Goal: Task Accomplishment & Management: Complete application form

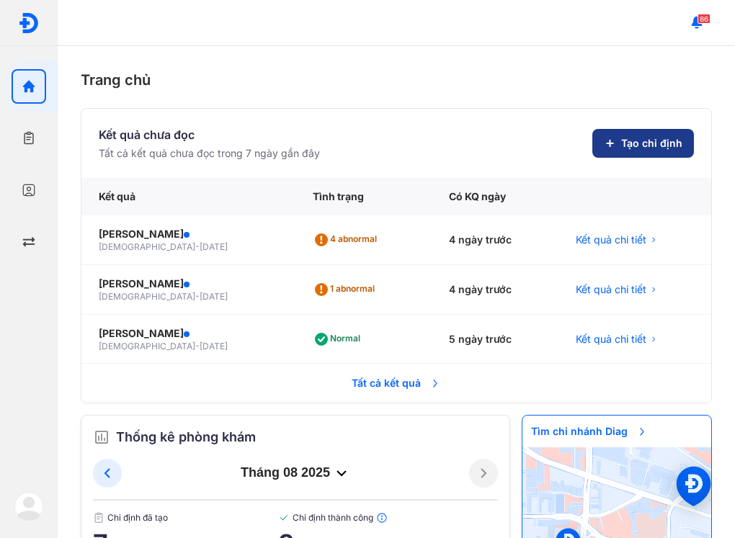
click at [653, 147] on span "Tạo chỉ định" at bounding box center [651, 143] width 61 height 14
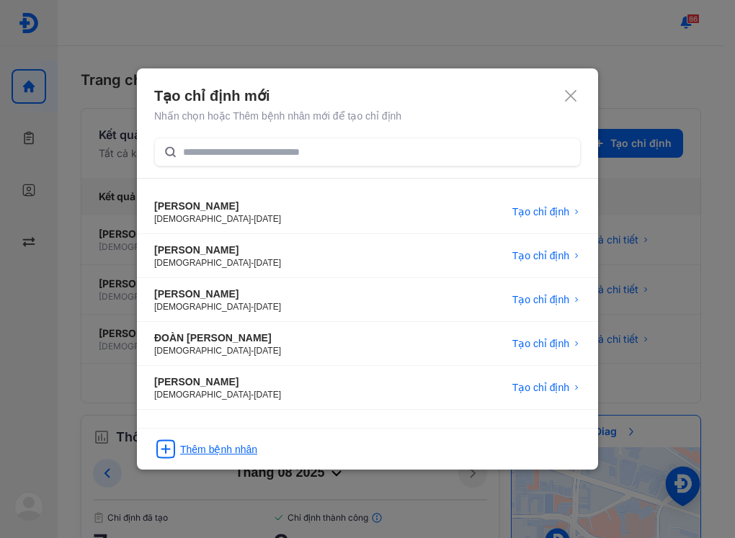
click at [247, 447] on div "Thêm bệnh nhân" at bounding box center [218, 449] width 77 height 14
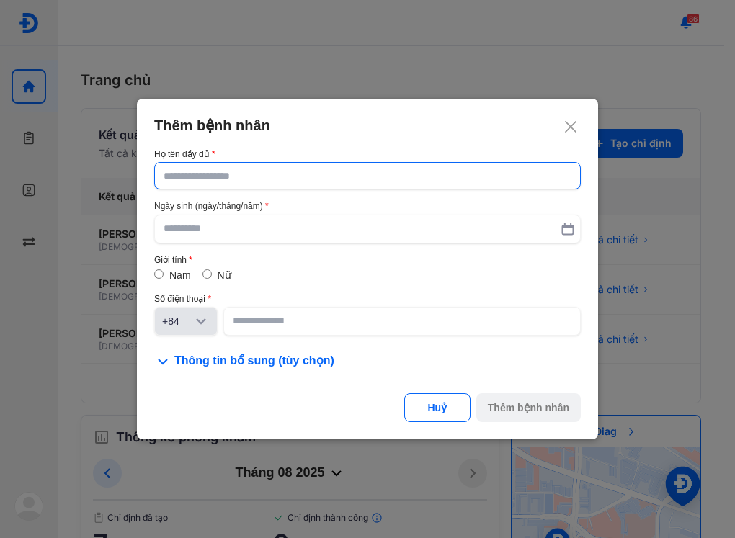
click at [328, 176] on input "text" at bounding box center [368, 176] width 408 height 26
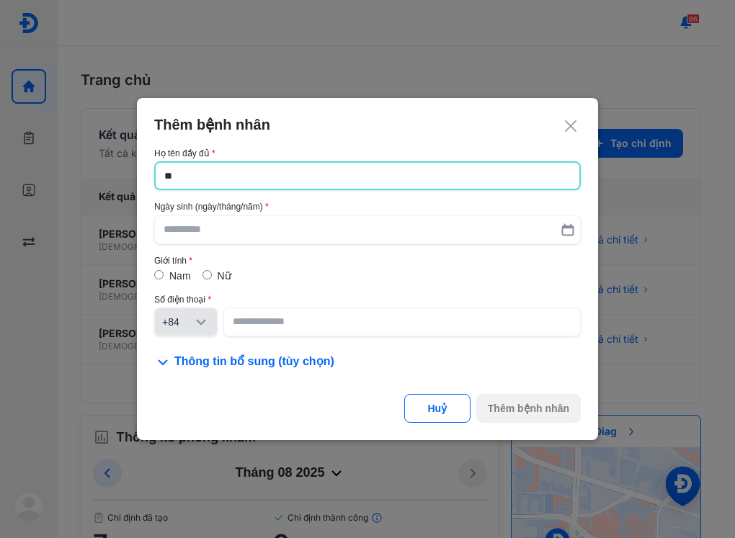
type input "*"
type input "**********"
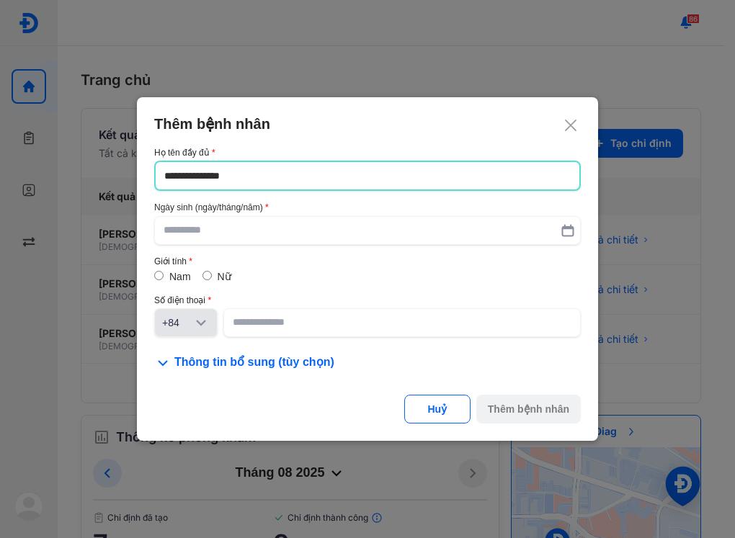
click at [293, 254] on div "**********" at bounding box center [367, 242] width 426 height 189
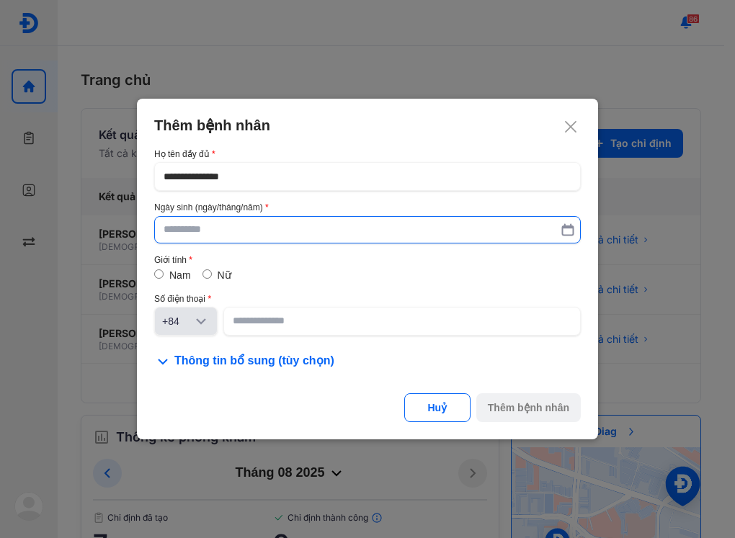
click at [271, 238] on input "text" at bounding box center [368, 230] width 408 height 26
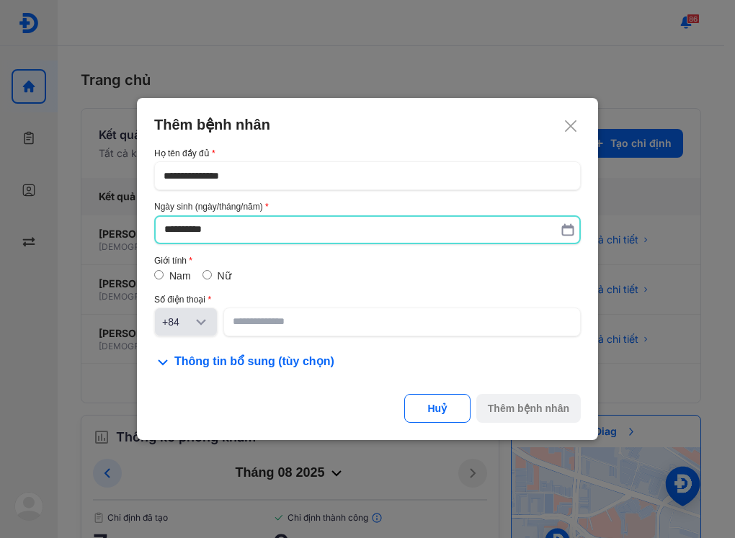
type input "**********"
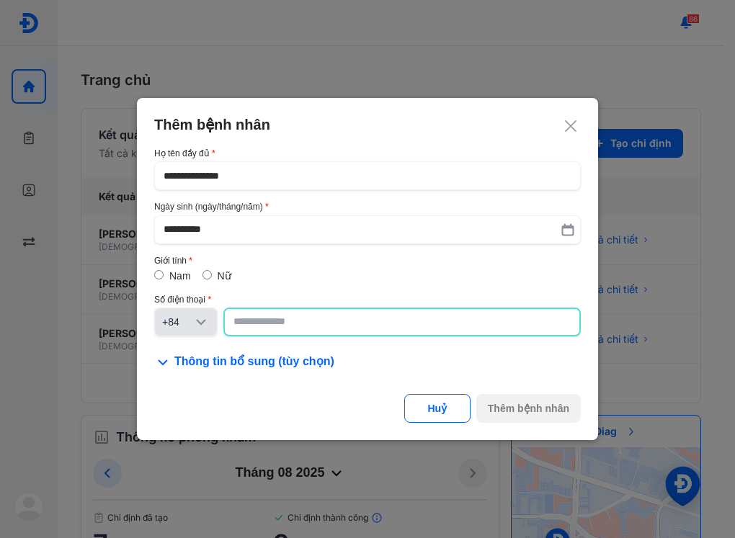
click at [268, 326] on input at bounding box center [401, 322] width 337 height 26
paste input "**********"
type input "**********"
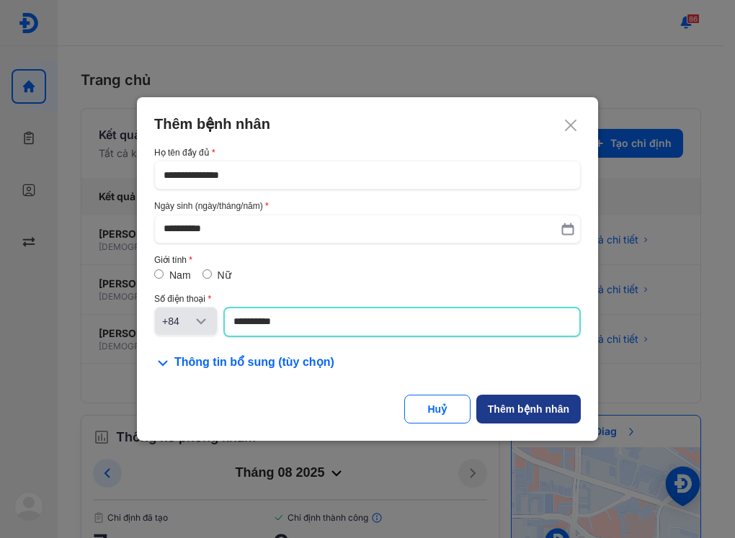
click at [528, 400] on button "Thêm bệnh nhân" at bounding box center [528, 409] width 104 height 29
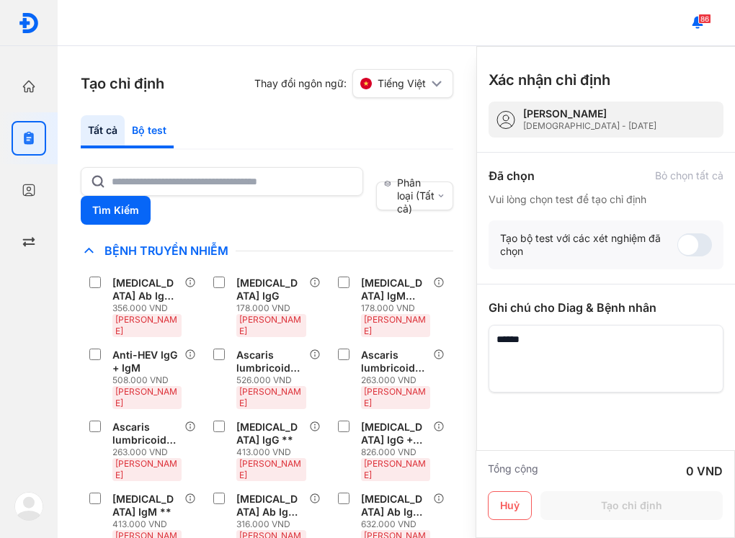
click at [151, 131] on div "Bộ test" at bounding box center [149, 131] width 49 height 33
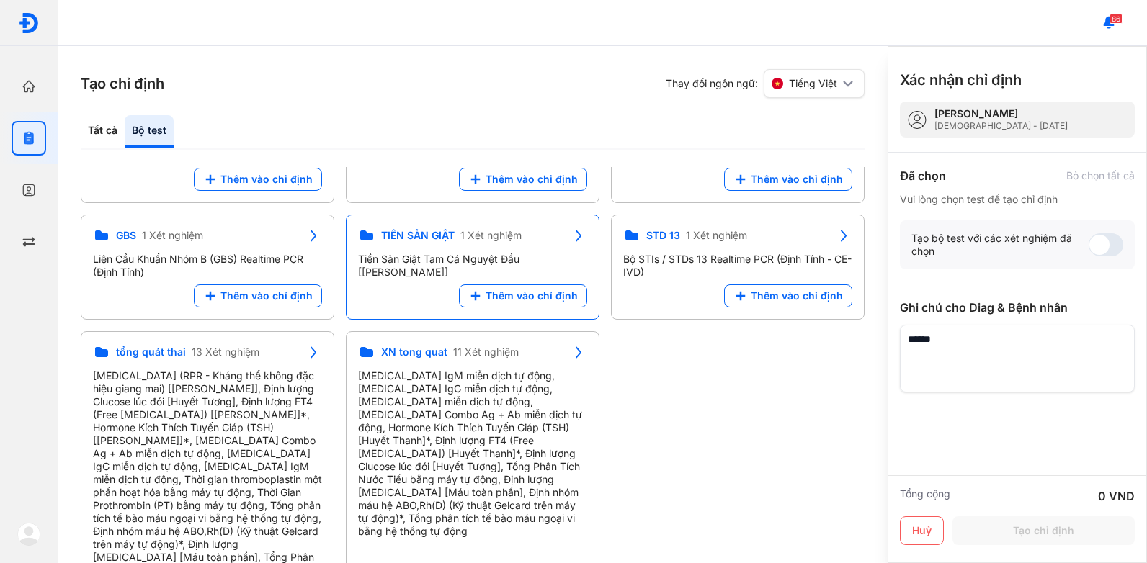
scroll to position [189, 0]
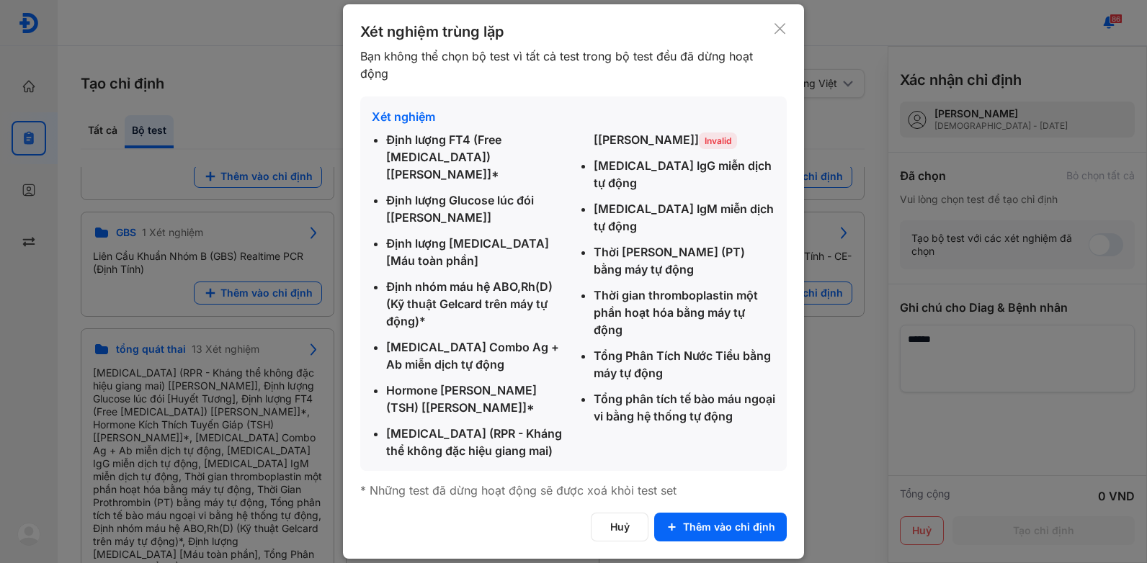
click at [290, 89] on div at bounding box center [573, 281] width 1147 height 563
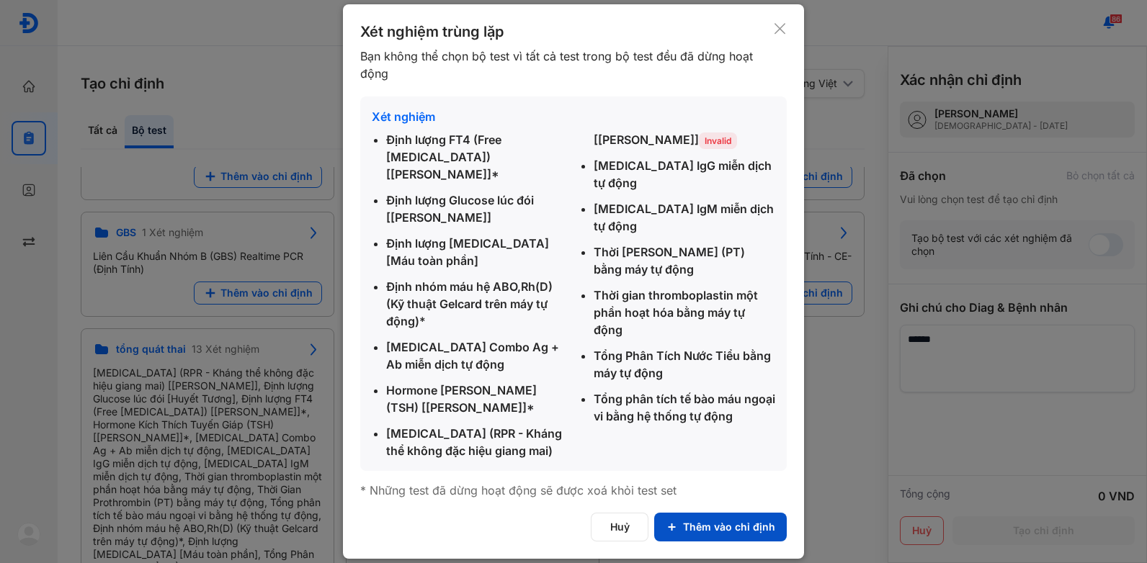
click at [734, 514] on button "Thêm vào chỉ định" at bounding box center [720, 527] width 133 height 29
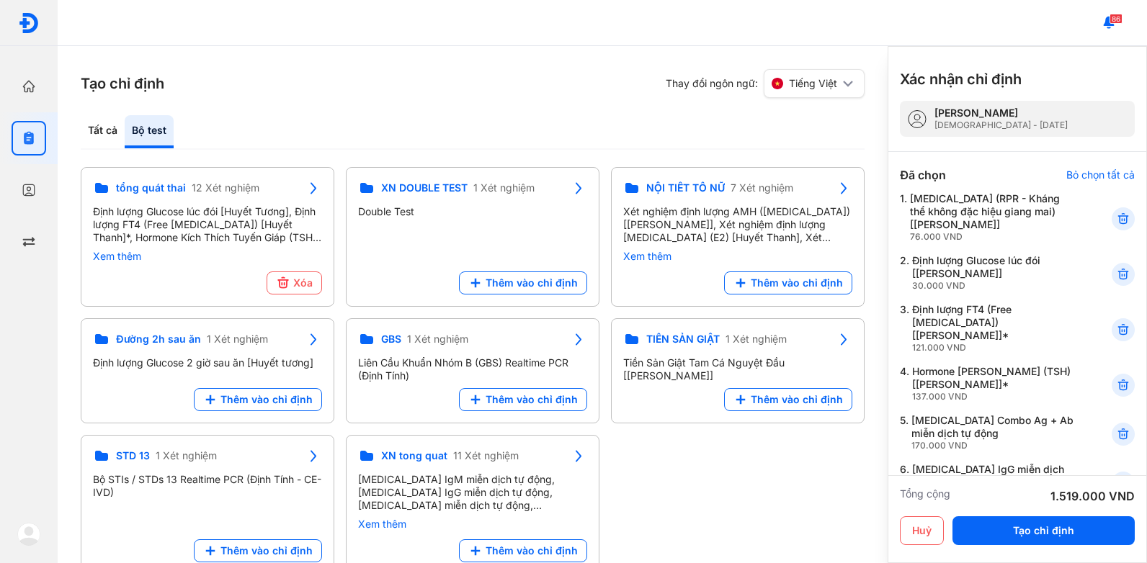
scroll to position [0, 0]
click at [734, 529] on button "Tạo chỉ định" at bounding box center [1043, 531] width 182 height 29
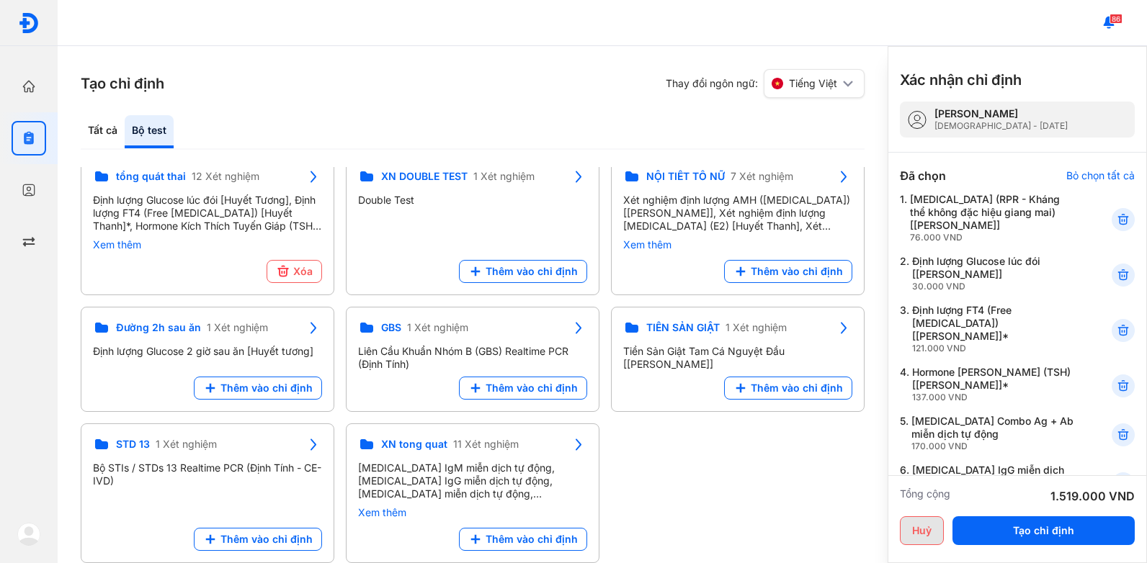
click at [734, 531] on button "Huỷ" at bounding box center [922, 531] width 44 height 29
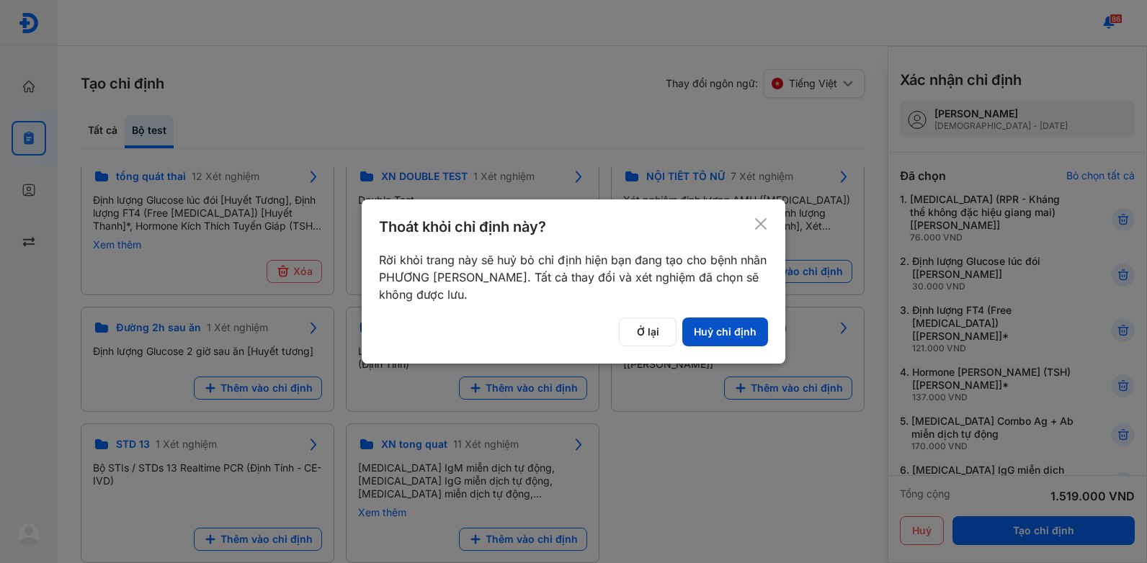
click at [697, 331] on button "Huỷ chỉ định" at bounding box center [725, 332] width 86 height 29
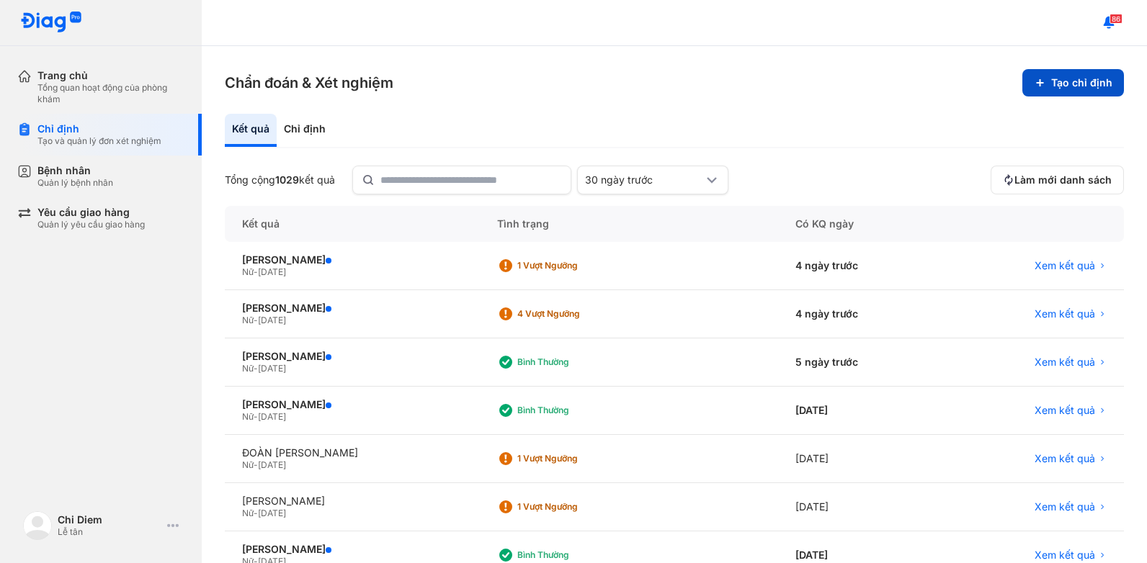
click at [734, 69] on button "Tạo chỉ định" at bounding box center [1073, 82] width 102 height 27
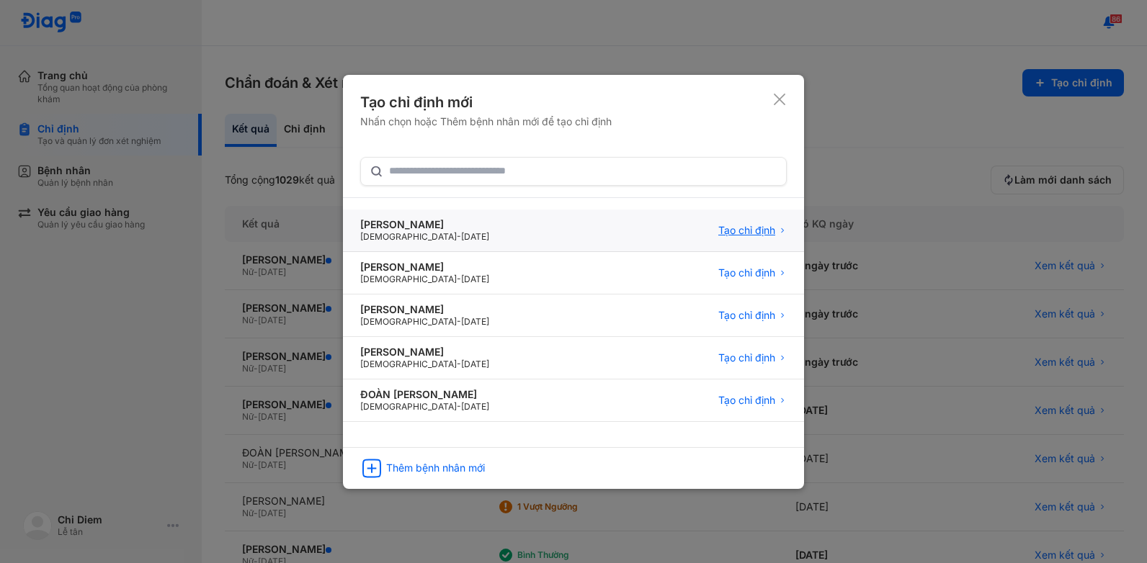
click at [734, 233] on span "Tạo chỉ định" at bounding box center [746, 230] width 57 height 13
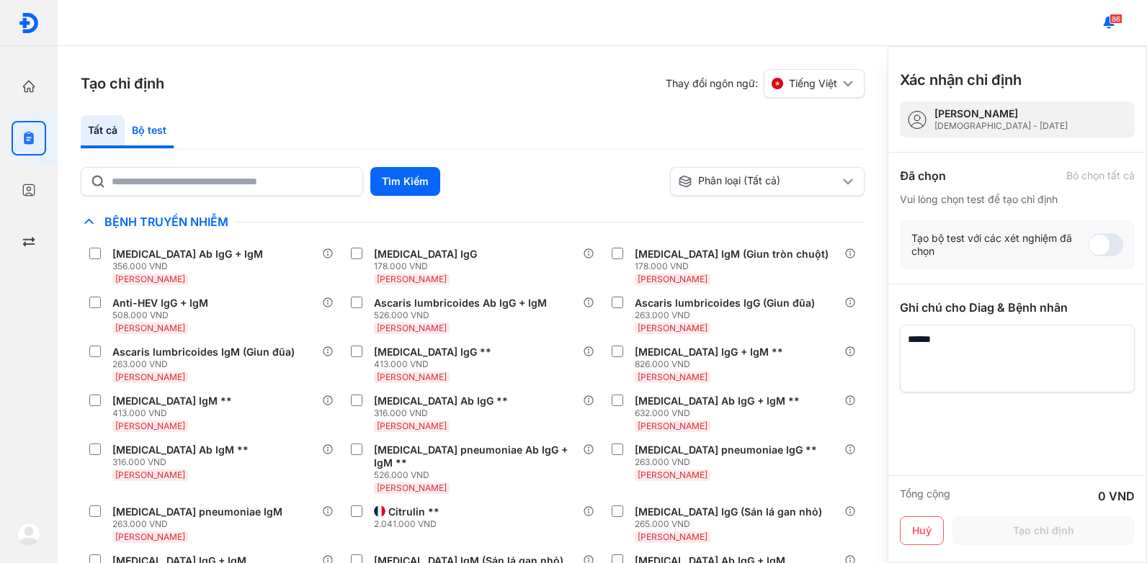
drag, startPoint x: 153, startPoint y: 130, endPoint x: 158, endPoint y: 138, distance: 8.4
click at [153, 130] on div "Bộ test" at bounding box center [149, 131] width 49 height 33
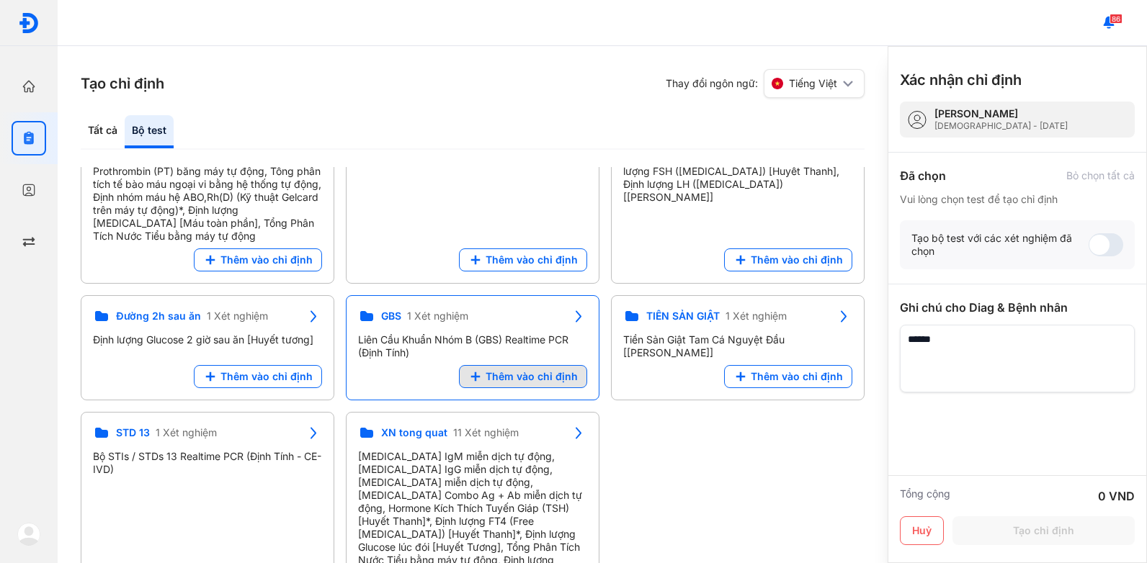
scroll to position [202, 0]
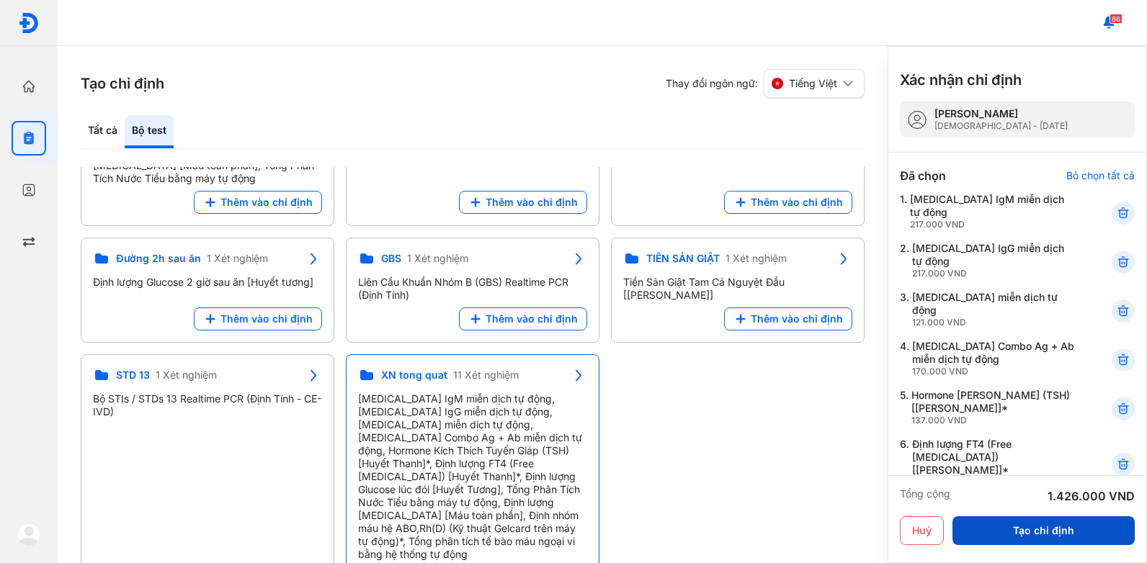
click at [1024, 527] on button "Tạo chỉ định" at bounding box center [1043, 531] width 182 height 29
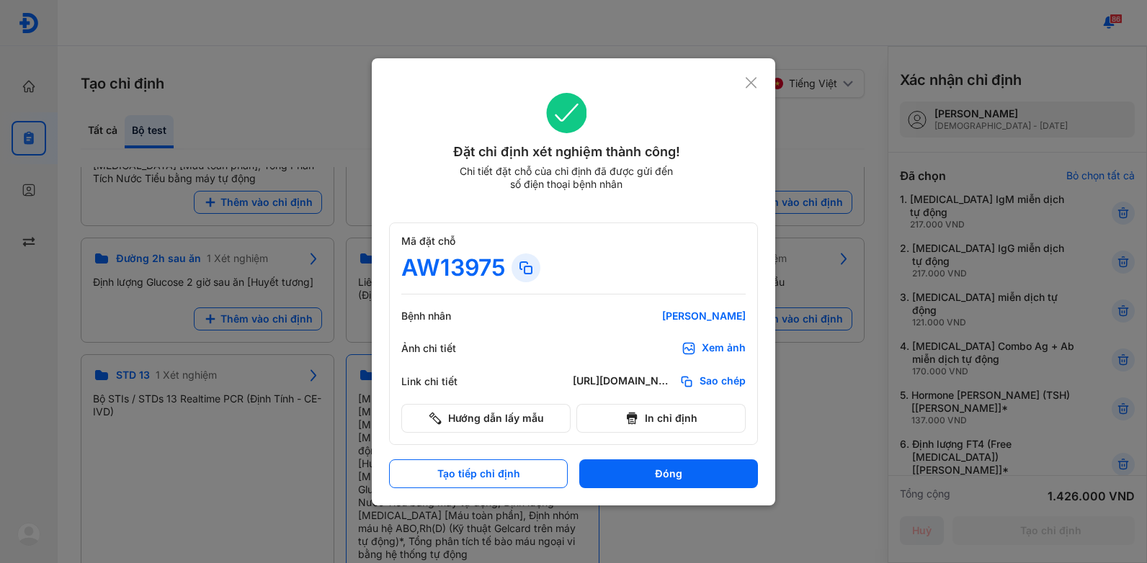
scroll to position [0, 0]
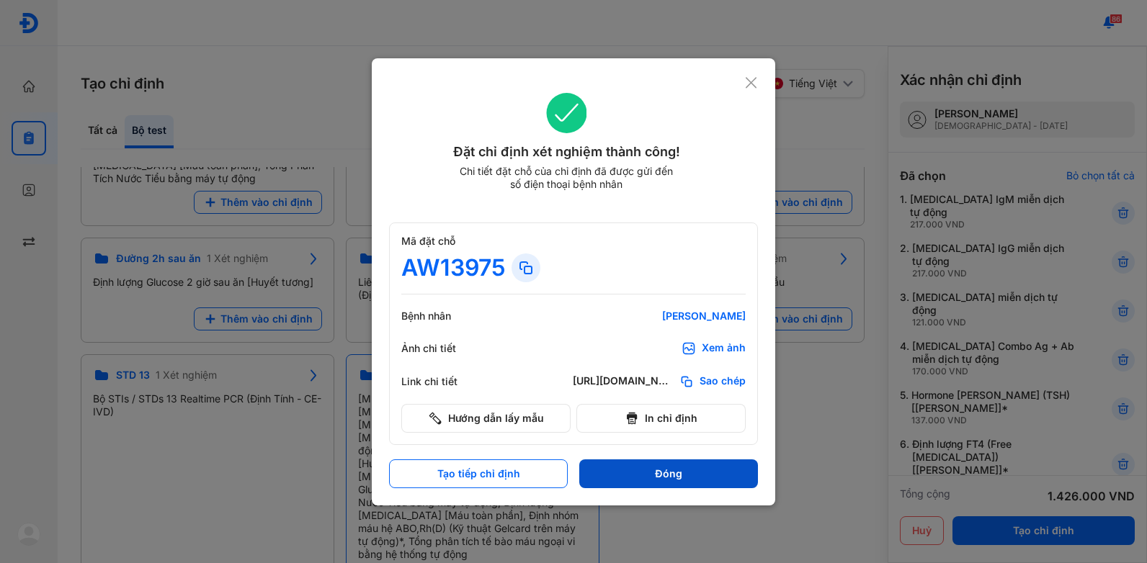
click at [655, 476] on button "Đóng" at bounding box center [668, 474] width 179 height 29
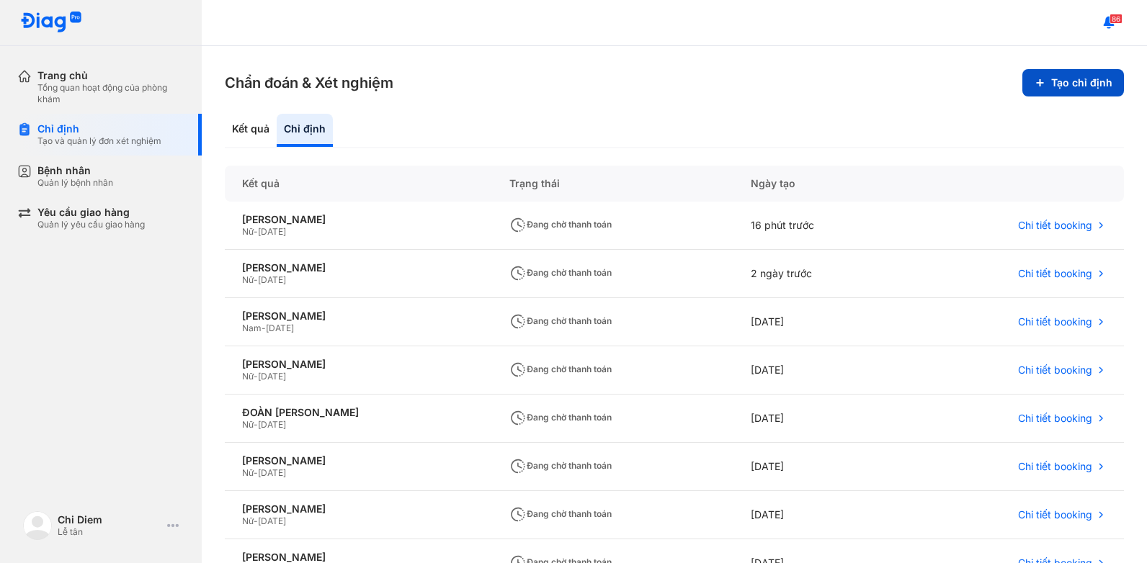
click at [1068, 81] on button "Tạo chỉ định" at bounding box center [1073, 82] width 102 height 27
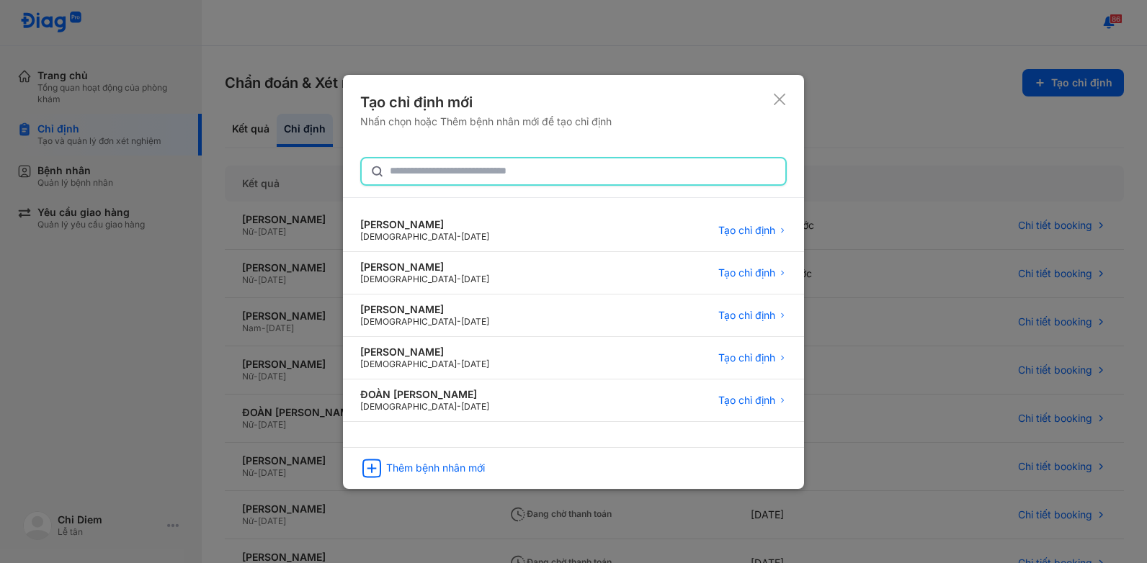
click at [655, 176] on input "text" at bounding box center [583, 171] width 387 height 26
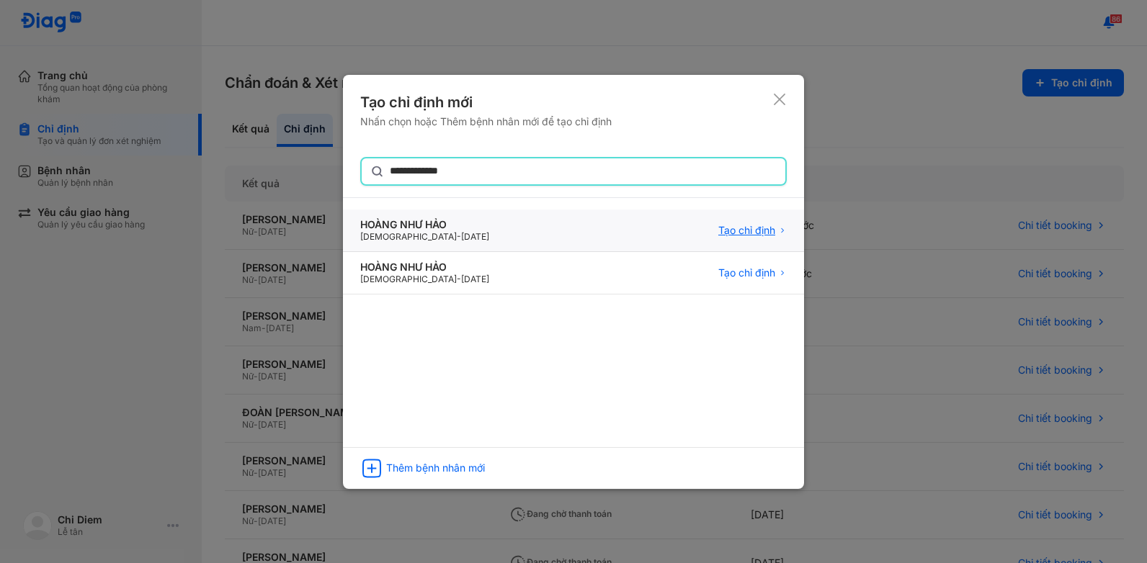
type input "**********"
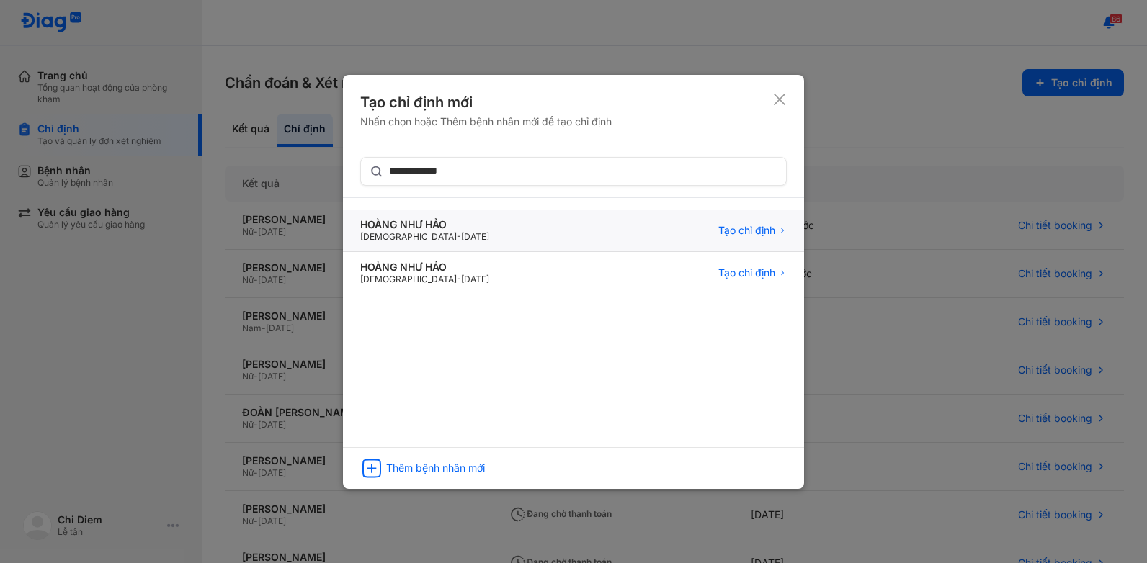
click at [754, 232] on span "Tạo chỉ định" at bounding box center [746, 230] width 57 height 13
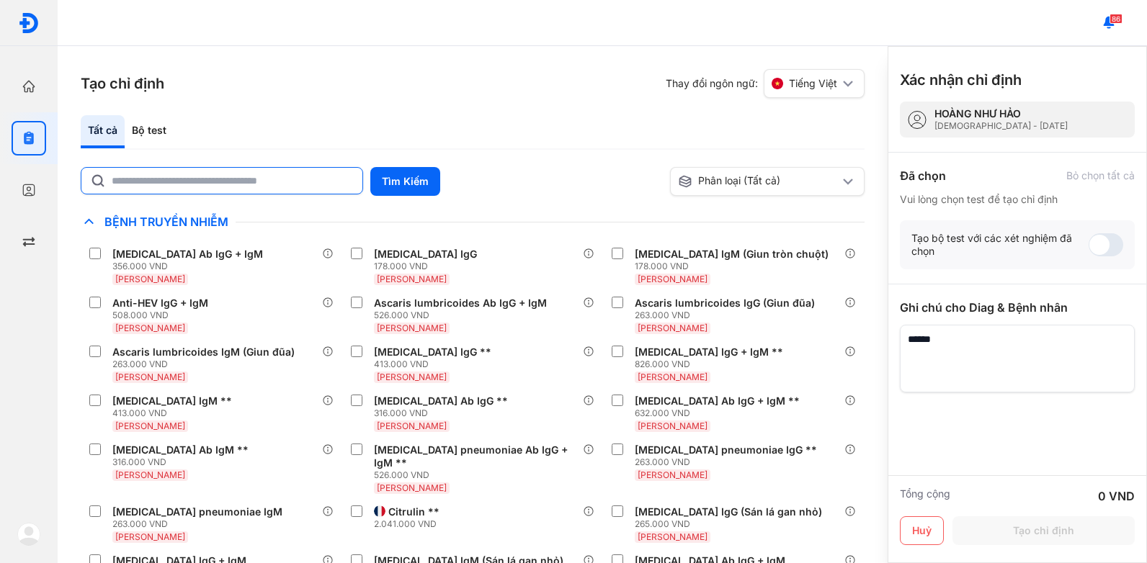
click at [266, 187] on input "text" at bounding box center [233, 181] width 242 height 26
type input "********"
click at [406, 182] on button "Tìm Kiếm" at bounding box center [405, 181] width 70 height 29
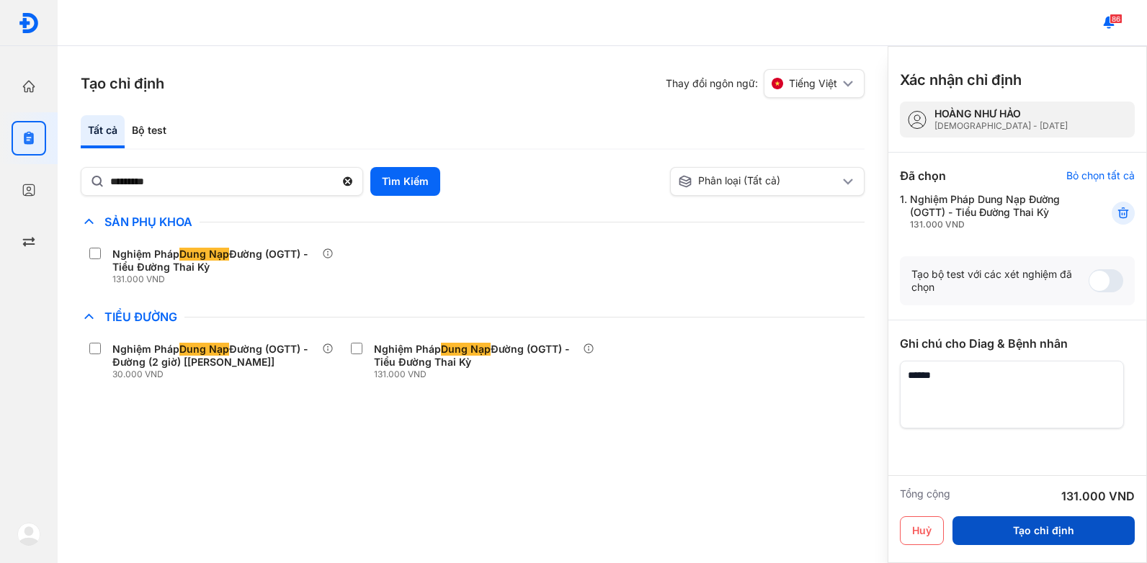
click at [1001, 527] on button "Tạo chỉ định" at bounding box center [1043, 531] width 182 height 29
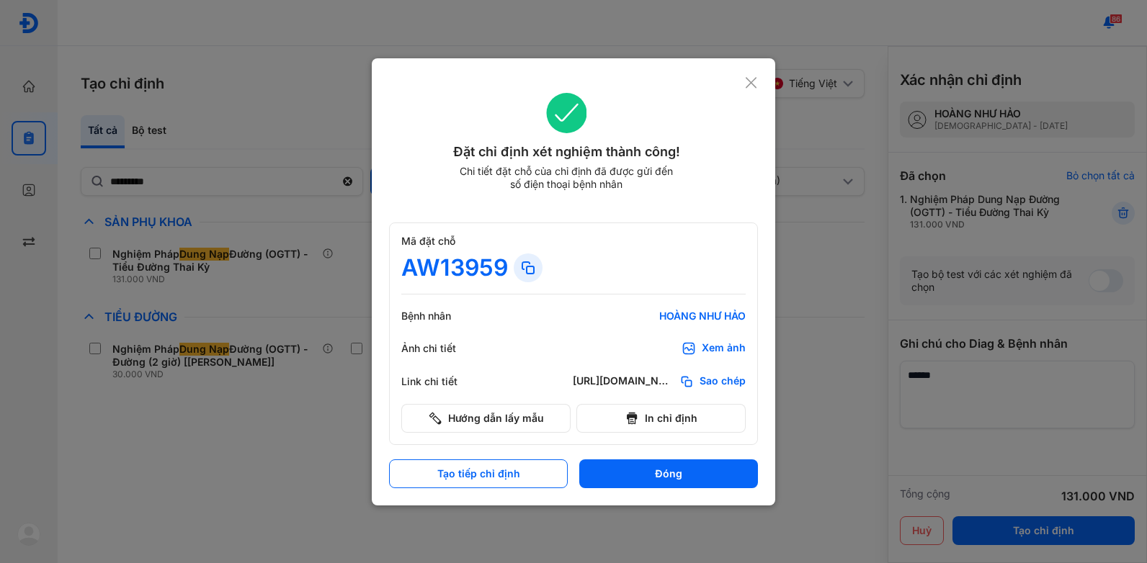
drag, startPoint x: 408, startPoint y: 272, endPoint x: 420, endPoint y: 274, distance: 12.4
click at [420, 274] on div "AW13959" at bounding box center [454, 268] width 107 height 29
click at [672, 474] on button "Đóng" at bounding box center [668, 474] width 179 height 29
